Goal: Share content: Share content

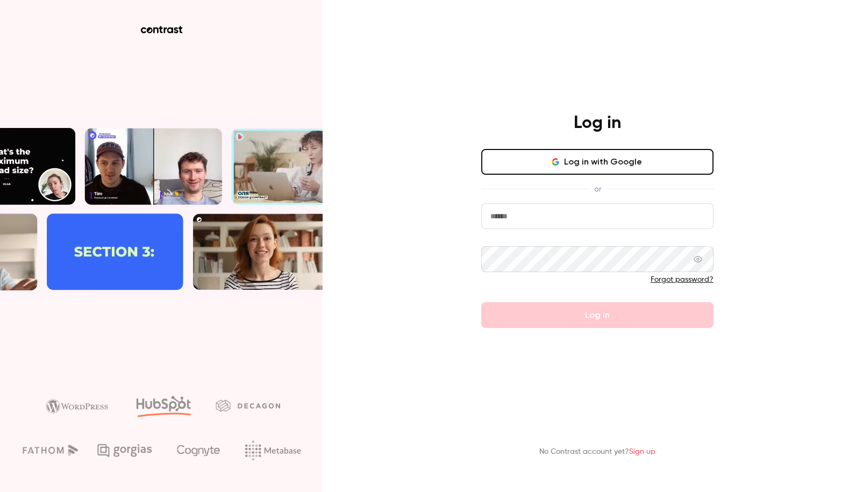
click at [607, 170] on button "Log in with Google" at bounding box center [597, 162] width 232 height 26
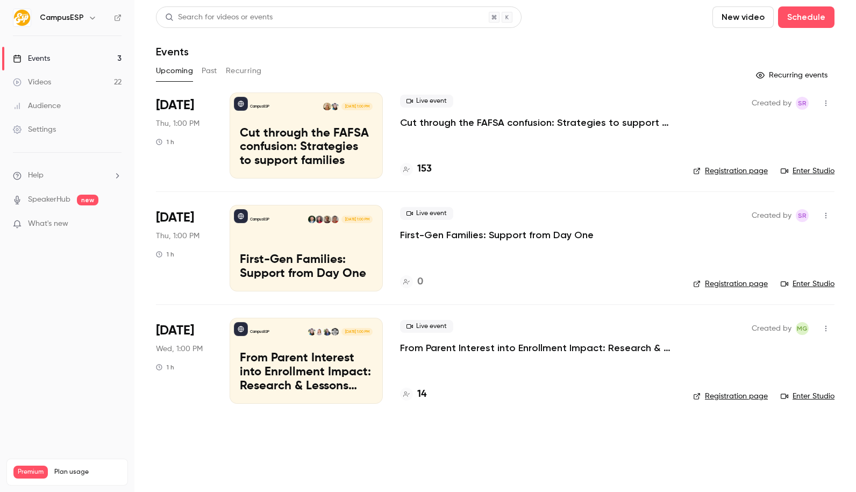
click at [66, 19] on h6 "CampusESP" at bounding box center [62, 17] width 44 height 11
click at [90, 17] on icon "button" at bounding box center [92, 18] width 5 height 3
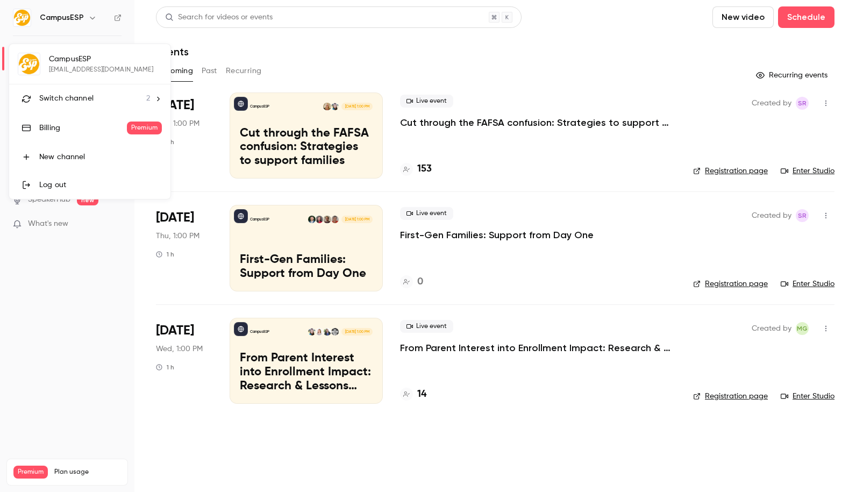
click at [70, 107] on li "Switch channel 2" at bounding box center [89, 98] width 161 height 28
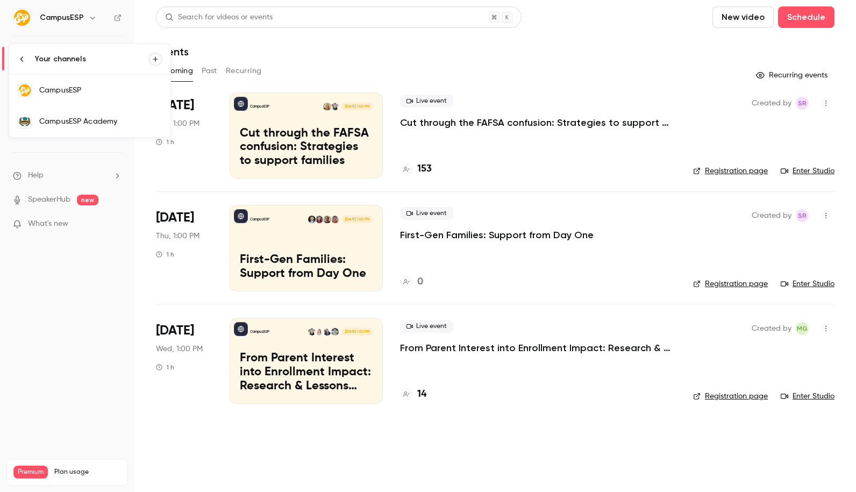
click at [102, 124] on div "CampusESP Academy" at bounding box center [100, 121] width 123 height 11
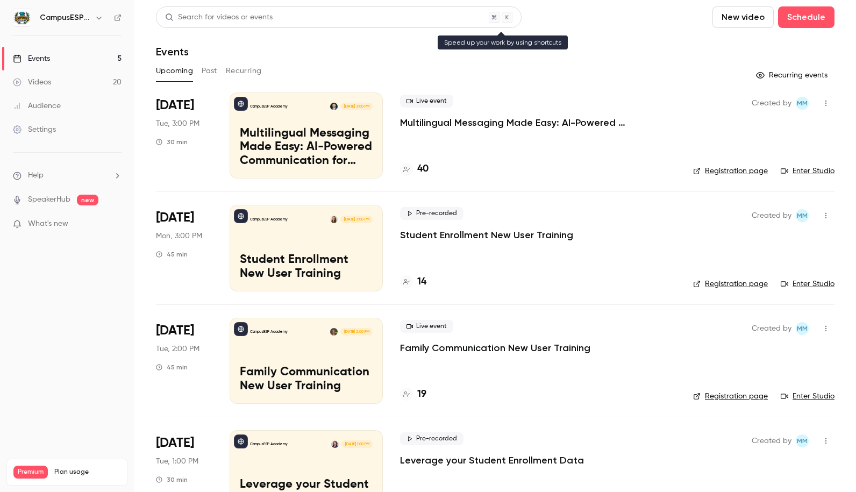
click at [310, 17] on div "Search for videos or events" at bounding box center [339, 17] width 366 height 22
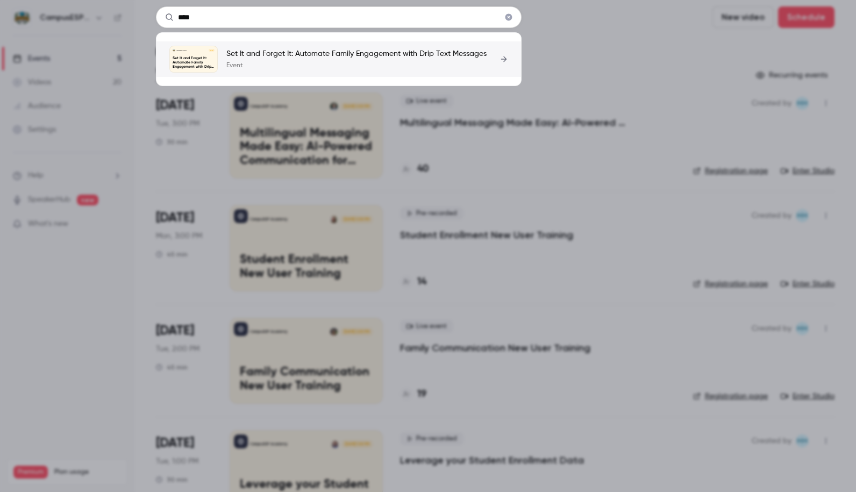
type input "****"
click at [398, 59] on p "Set It and Forget It: Automate Family Engagement with Drip Text Messages" at bounding box center [356, 53] width 260 height 11
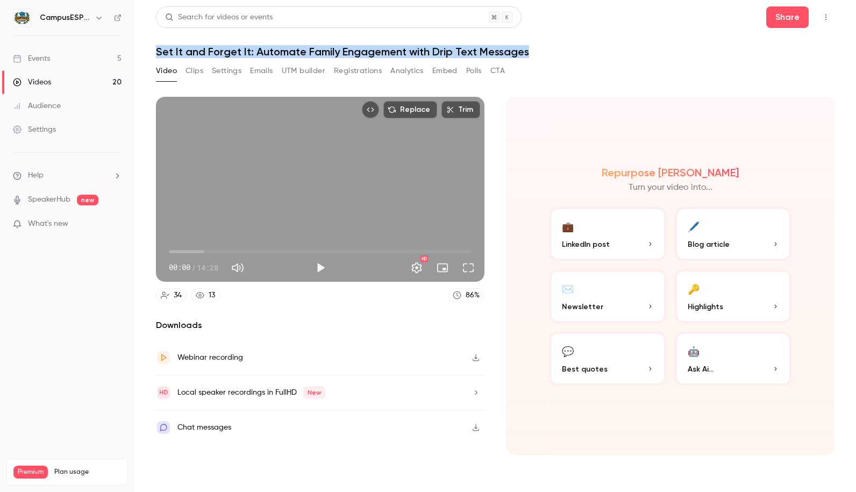
drag, startPoint x: 546, startPoint y: 51, endPoint x: 163, endPoint y: 37, distance: 383.1
click at [163, 37] on header "Search for videos or events Share Set It and Forget It: Automate Family Engagem…" at bounding box center [495, 32] width 679 height 52
copy h1 "Set It and Forget It: Automate Family Engagement with Drip Text Messages"
click at [786, 17] on button "Share" at bounding box center [787, 17] width 42 height 22
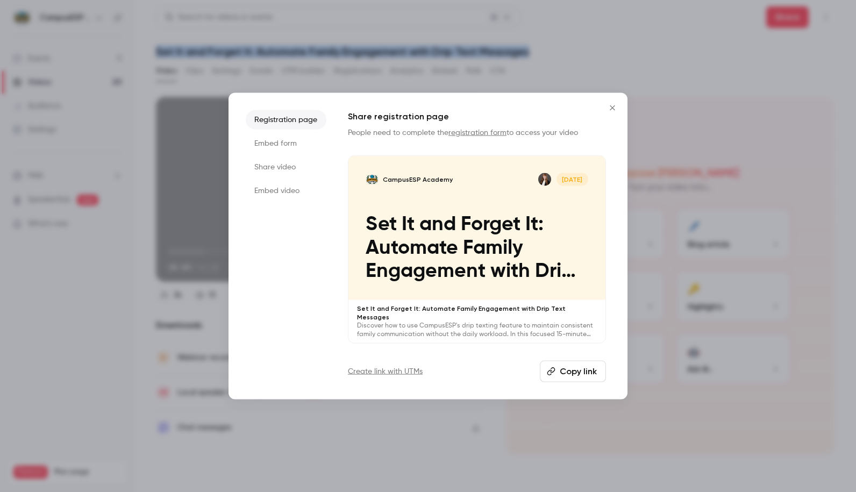
click at [572, 370] on button "Copy link" at bounding box center [573, 372] width 66 height 22
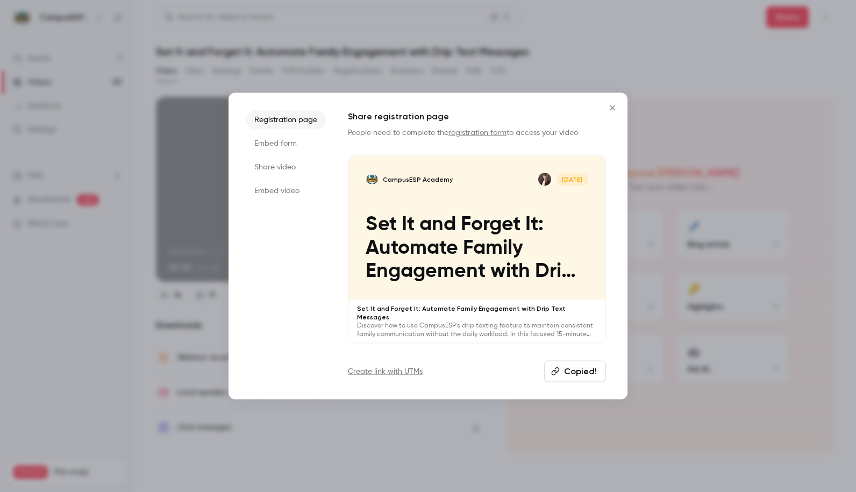
click at [124, 347] on div at bounding box center [428, 246] width 856 height 492
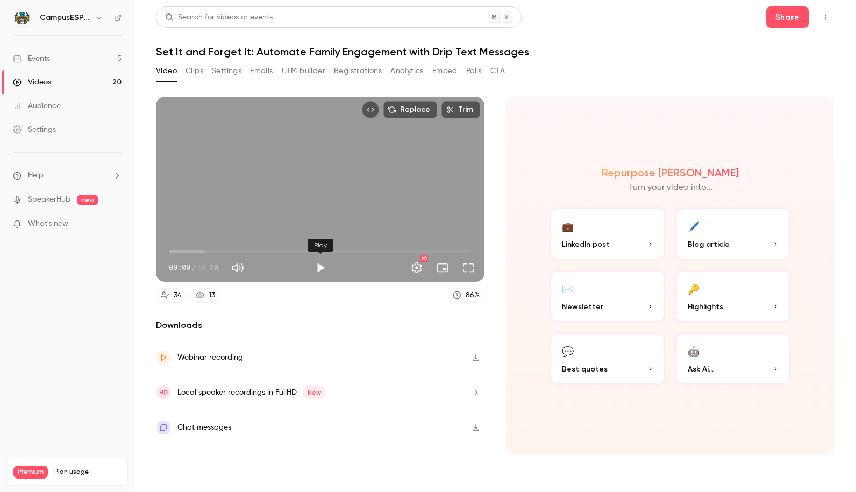
click at [317, 269] on button "Play" at bounding box center [321, 268] width 22 height 22
click at [315, 269] on button "Pause" at bounding box center [321, 268] width 22 height 22
type input "***"
